Goal: Task Accomplishment & Management: Complete application form

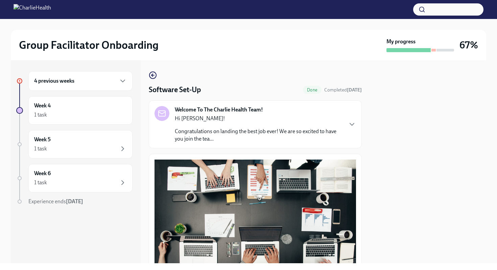
scroll to position [194, 0]
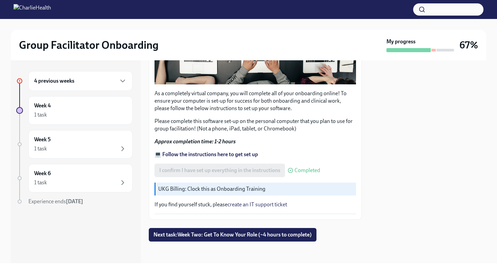
click at [72, 81] on h6 "4 previous weeks" at bounding box center [54, 80] width 40 height 7
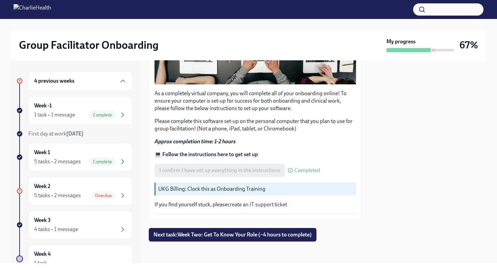
scroll to position [0, 0]
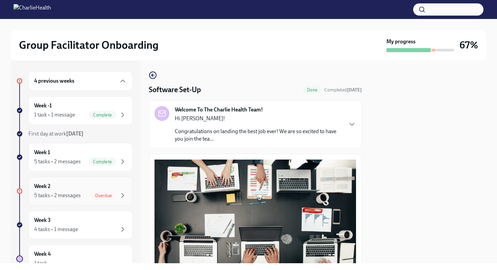
click at [96, 190] on div "Week 2 5 tasks • 2 messages Overdue" at bounding box center [80, 190] width 93 height 17
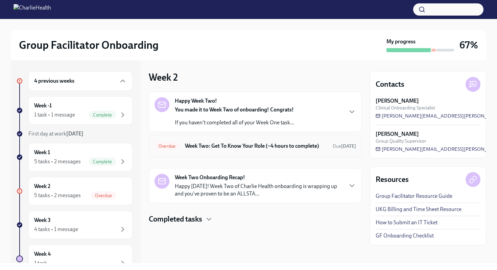
click at [231, 151] on div "Overdue Week Two: Get To Know Your Role (~4 hours to complete) Due [DATE]" at bounding box center [256, 145] width 202 height 11
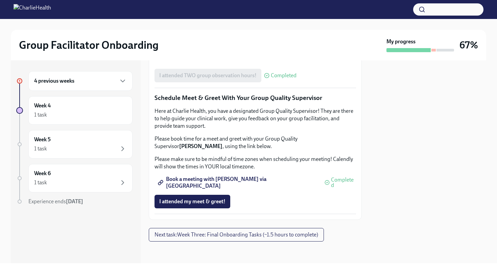
scroll to position [657, 0]
click at [200, 202] on span "I attended my meet & greet!" at bounding box center [192, 201] width 66 height 7
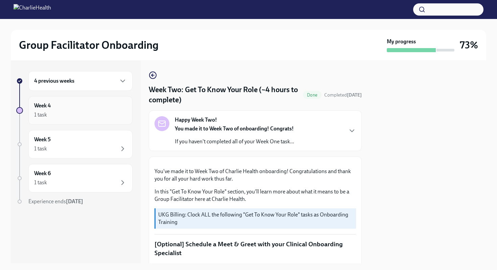
click at [57, 121] on div "Week 4 1 task" at bounding box center [80, 110] width 104 height 28
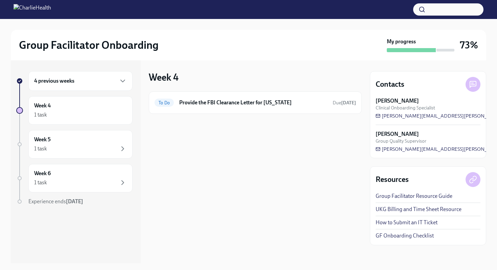
click at [84, 84] on div "4 previous weeks" at bounding box center [80, 81] width 93 height 8
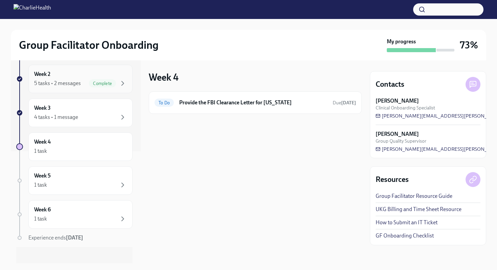
scroll to position [111, 0]
click at [251, 110] on div "To Do Provide the FBI Clearance Letter for [US_STATE] Due [DATE]" at bounding box center [255, 102] width 213 height 22
click at [215, 103] on h6 "Provide the FBI Clearance Letter for [US_STATE]" at bounding box center [253, 102] width 148 height 7
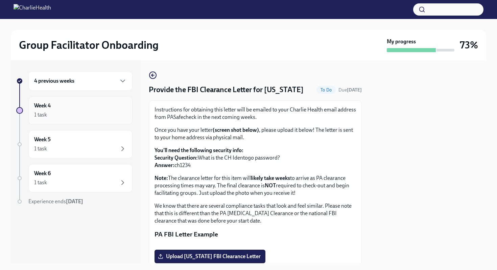
click at [77, 108] on div "Week 4 1 task" at bounding box center [80, 110] width 93 height 17
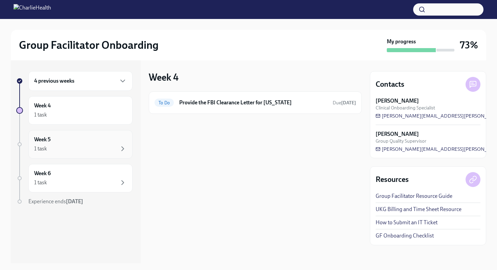
click at [90, 147] on div "1 task" at bounding box center [80, 148] width 93 height 8
